Goal: Communication & Community: Connect with others

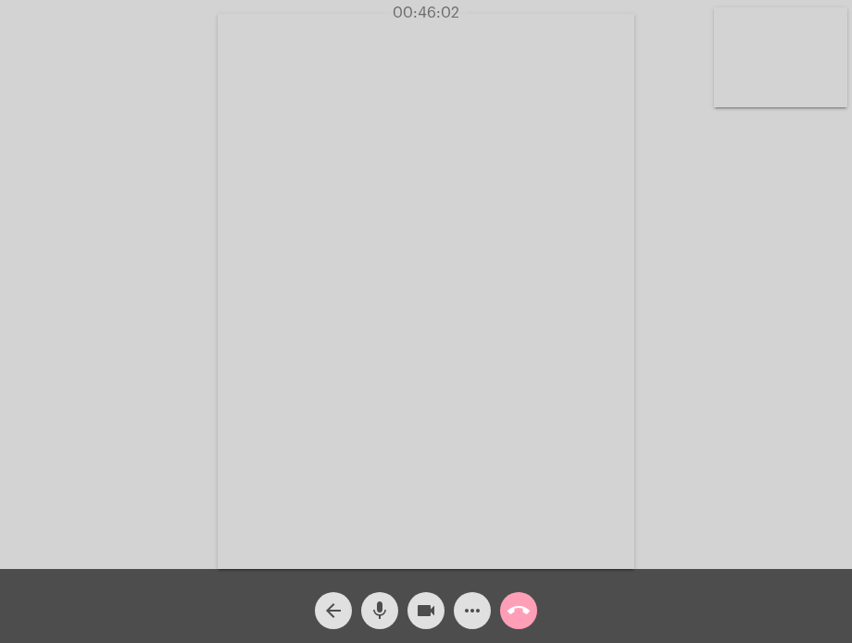
click at [521, 619] on mat-icon "call_end" at bounding box center [518, 611] width 22 height 22
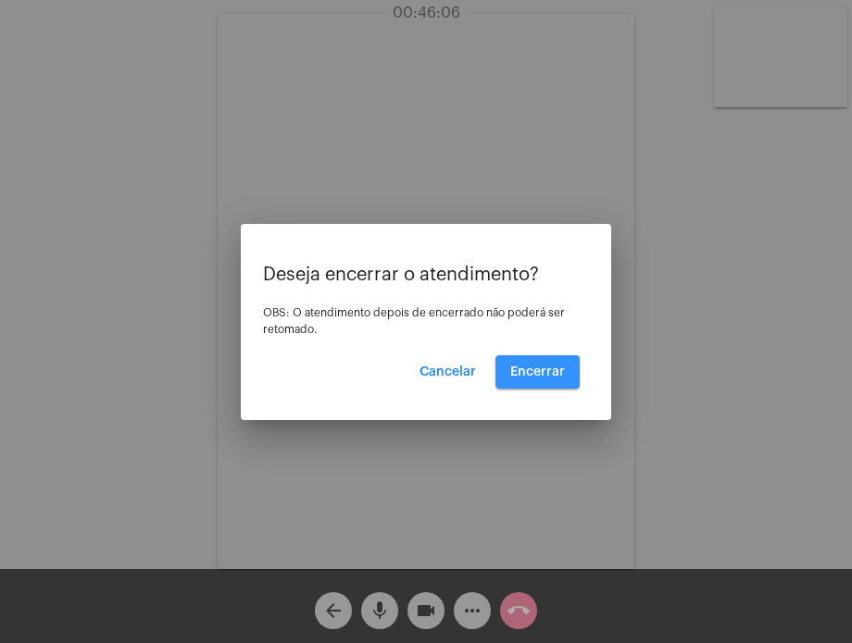
click at [520, 366] on span "Encerrar" at bounding box center [537, 372] width 55 height 13
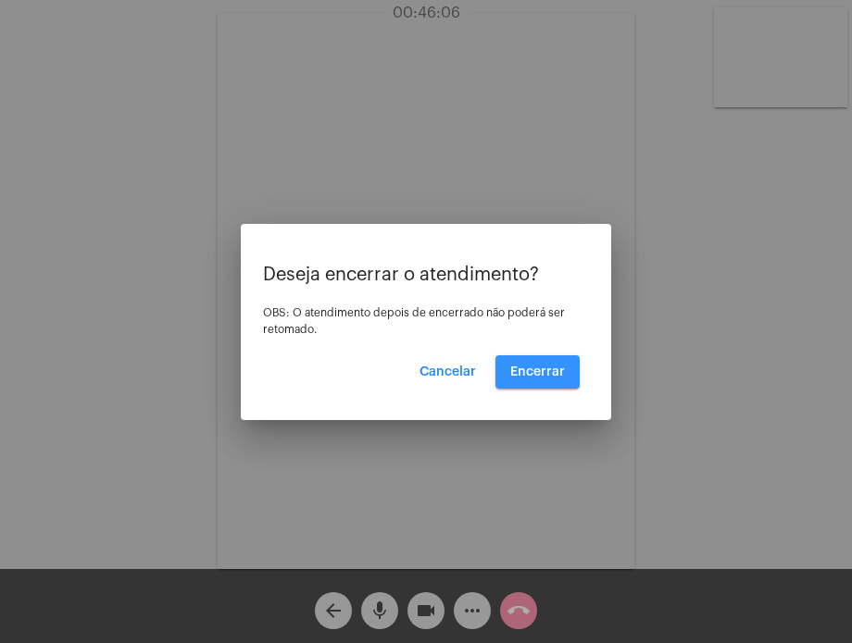
click at [520, 366] on span "Encerrar" at bounding box center [537, 372] width 55 height 13
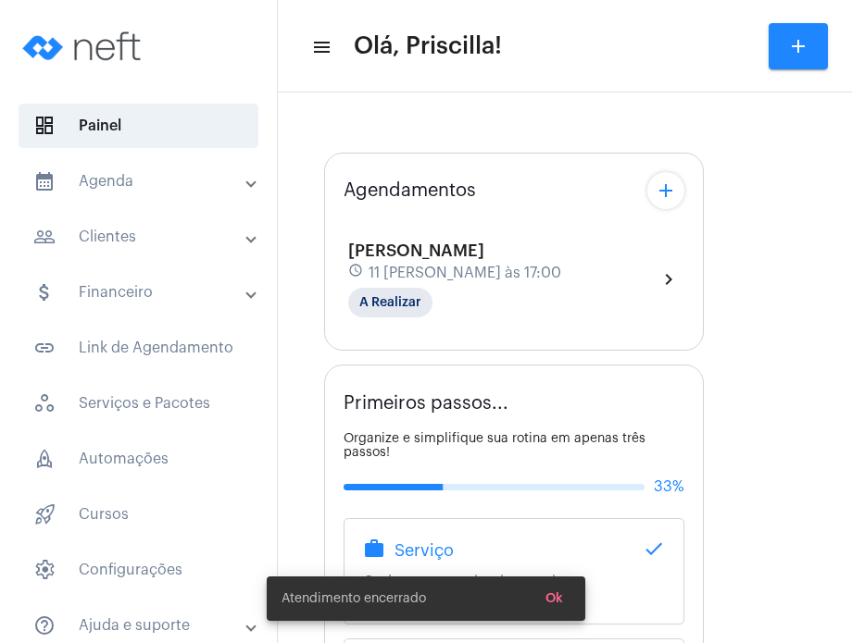
type input "[URL][DOMAIN_NAME][PERSON_NAME][PERSON_NAME]"
